Goal: Check status

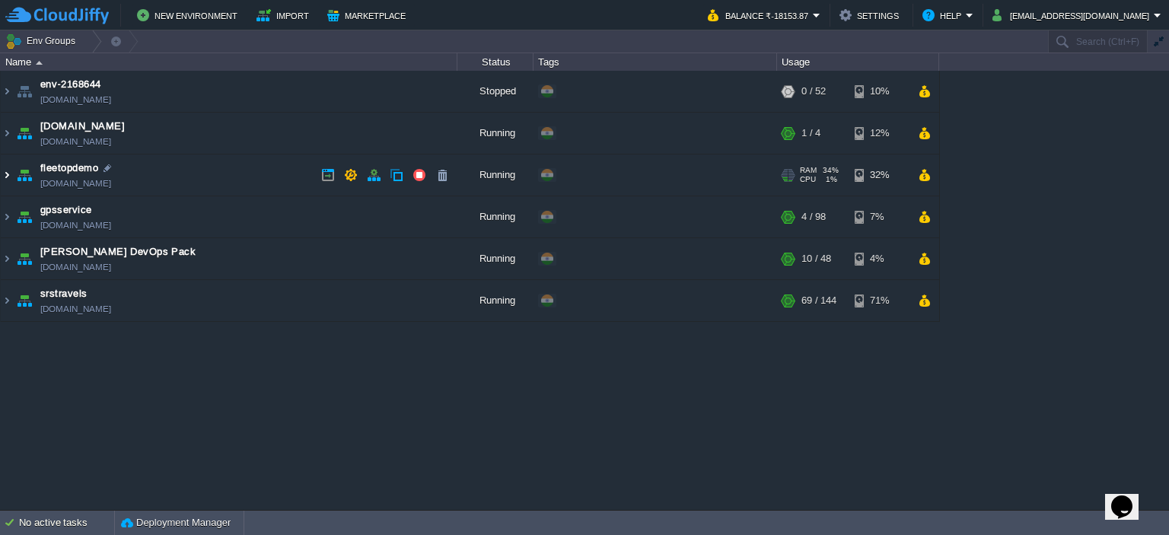
click at [11, 180] on img at bounding box center [7, 175] width 12 height 41
click at [3, 167] on img at bounding box center [7, 175] width 12 height 41
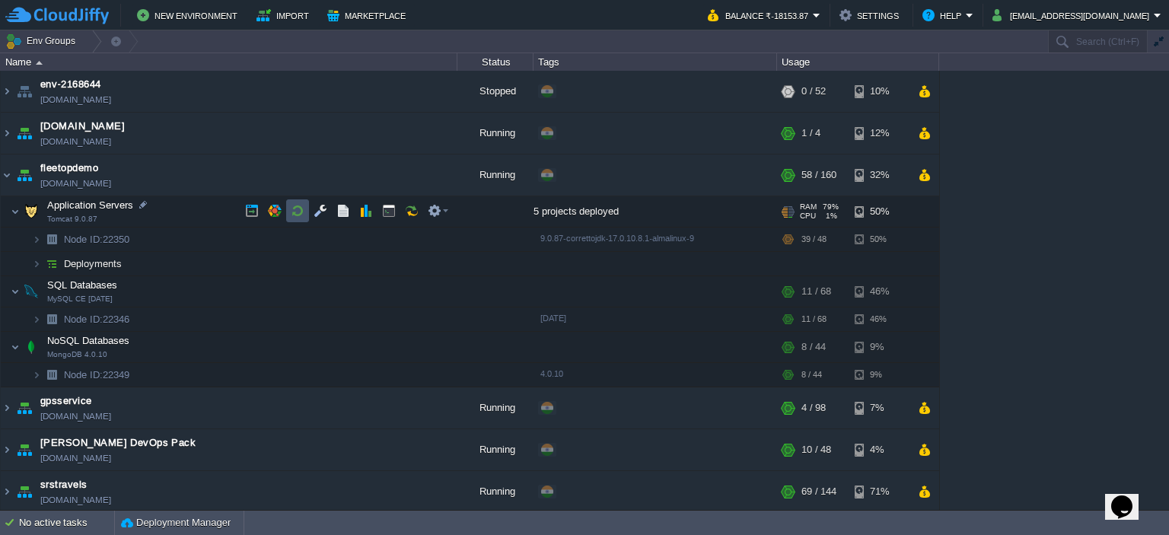
click at [295, 206] on button "button" at bounding box center [298, 211] width 14 height 14
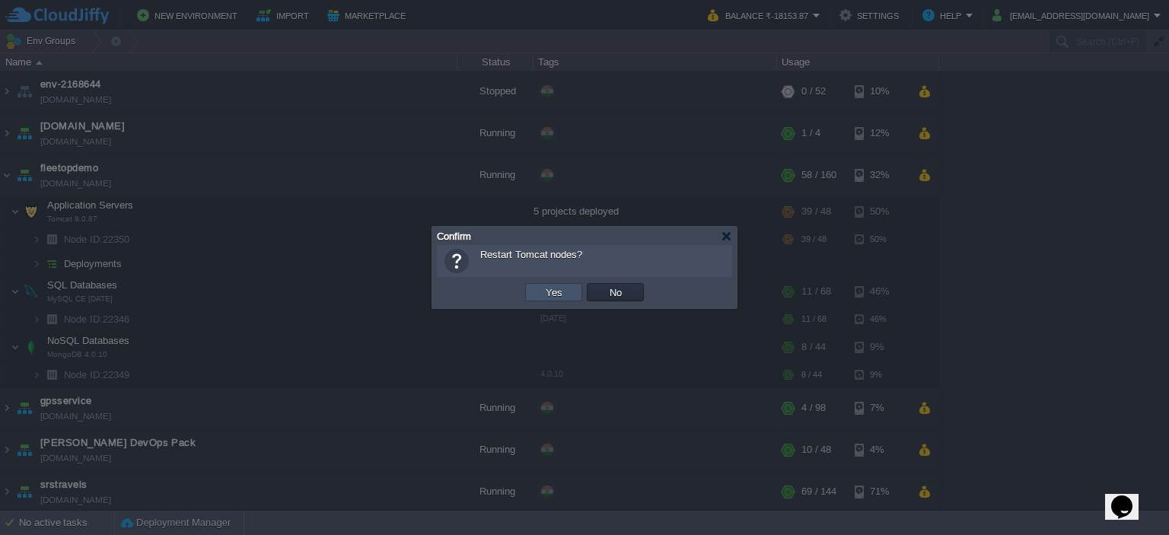
click at [543, 288] on button "Yes" at bounding box center [554, 292] width 26 height 14
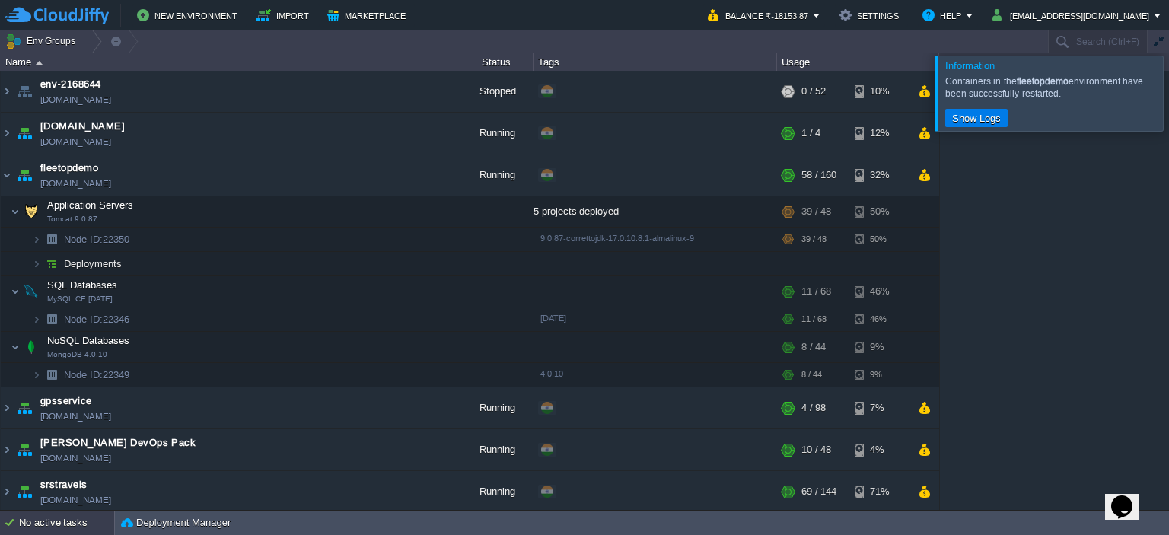
click at [61, 526] on div "No active tasks" at bounding box center [66, 523] width 95 height 24
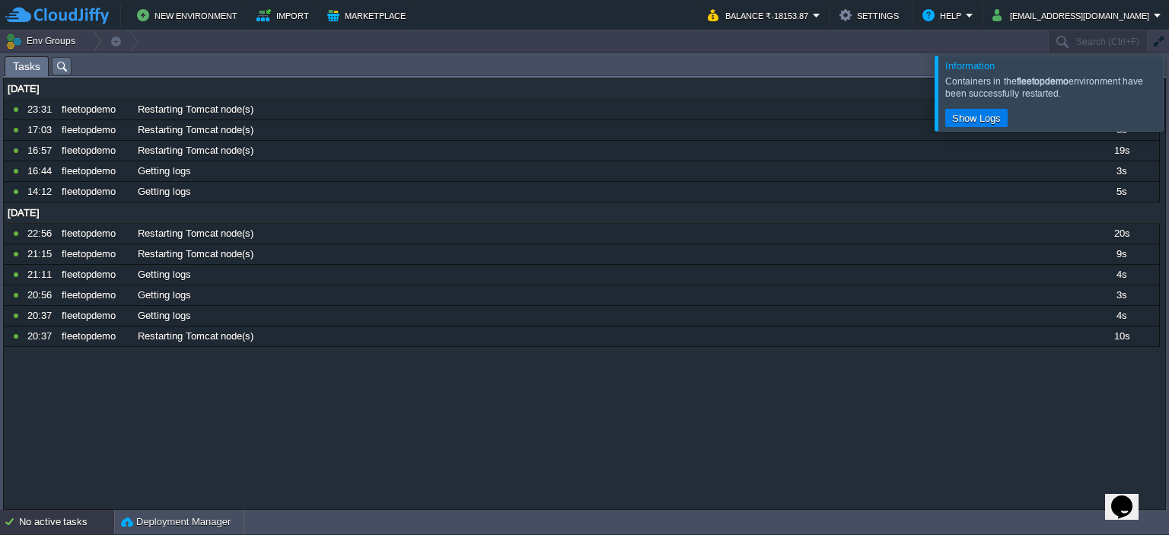
click at [61, 526] on div "No active tasks" at bounding box center [66, 522] width 95 height 24
